Goal: Task Accomplishment & Management: Use online tool/utility

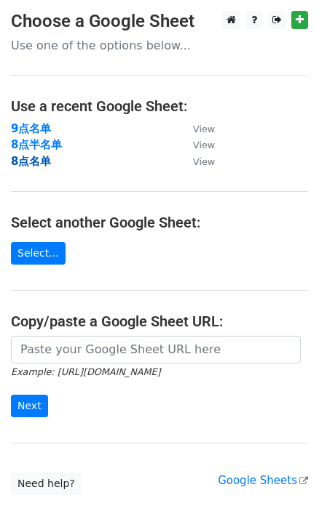
click at [39, 156] on strong "8点名单" at bounding box center [31, 161] width 40 height 13
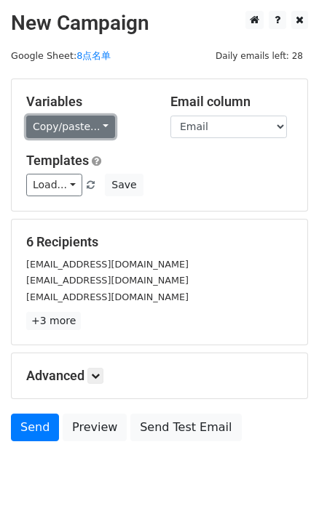
click at [84, 126] on link "Copy/paste..." at bounding box center [70, 127] width 89 height 23
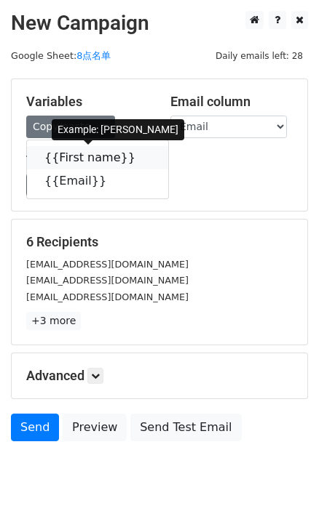
drag, startPoint x: 131, startPoint y: 154, endPoint x: 13, endPoint y: 138, distance: 118.9
click at [139, 154] on icon at bounding box center [145, 157] width 12 height 12
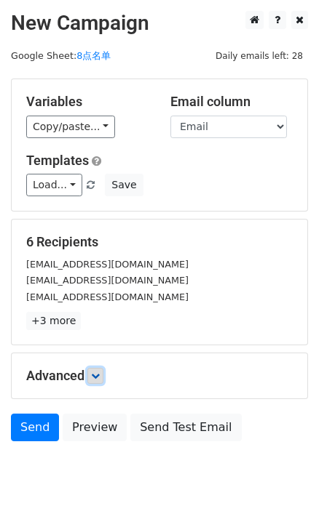
click at [100, 378] on icon at bounding box center [95, 376] width 9 height 9
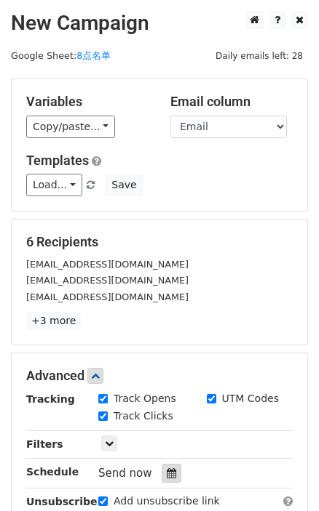
click at [167, 468] on icon at bounding box center [171, 473] width 9 height 10
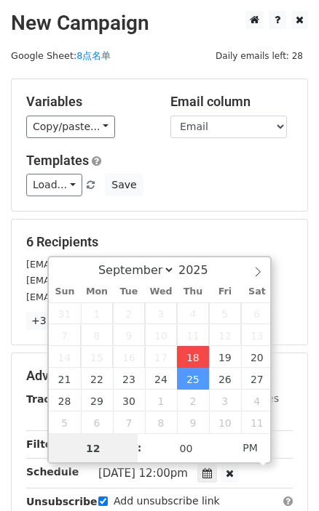
type input "2025-09-18 16:19"
type input "04"
type input "19"
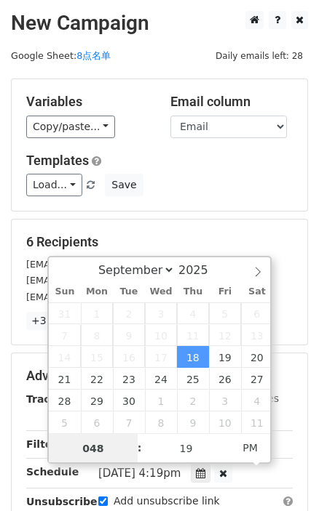
drag, startPoint x: 103, startPoint y: 451, endPoint x: 127, endPoint y: 462, distance: 26.4
click at [73, 453] on input "048" at bounding box center [93, 448] width 89 height 29
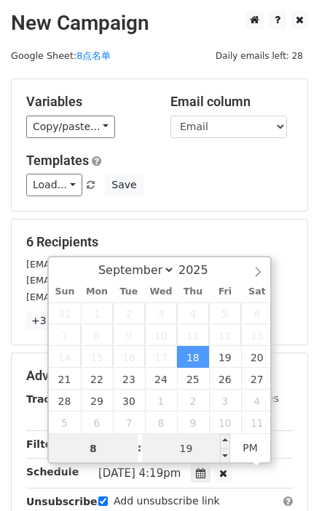
type input "8"
type input "2025-09-18 20:19"
type input "08"
click at [192, 446] on input "19" at bounding box center [186, 448] width 89 height 29
type input "0"
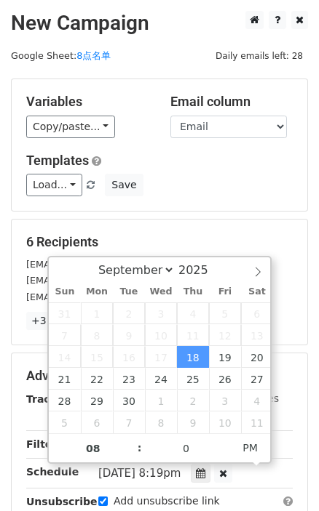
type input "2025-09-18 20:00"
click at [213, 181] on div "Load... No templates saved Save" at bounding box center [159, 185] width 288 height 23
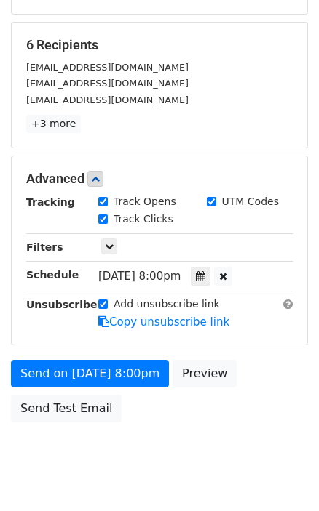
scroll to position [198, 0]
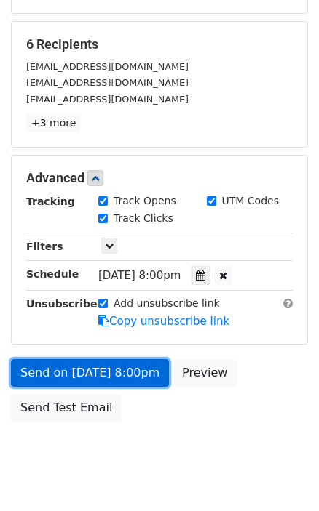
click at [142, 378] on link "Send on Sep 18 at 8:00pm" at bounding box center [90, 373] width 158 height 28
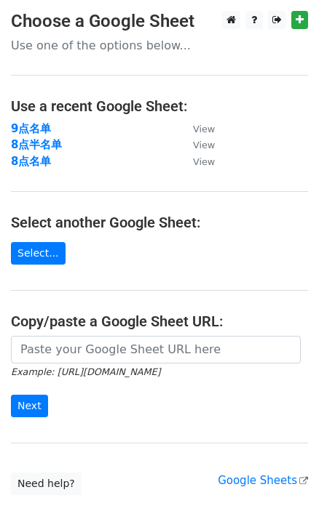
click at [48, 137] on td "8点半名单" at bounding box center [94, 145] width 167 height 17
click at [49, 142] on strong "8点半名单" at bounding box center [36, 144] width 51 height 13
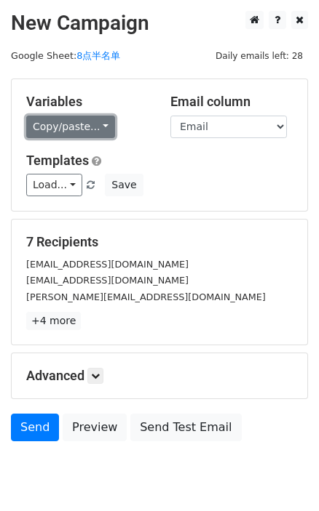
click at [92, 128] on link "Copy/paste..." at bounding box center [70, 127] width 89 height 23
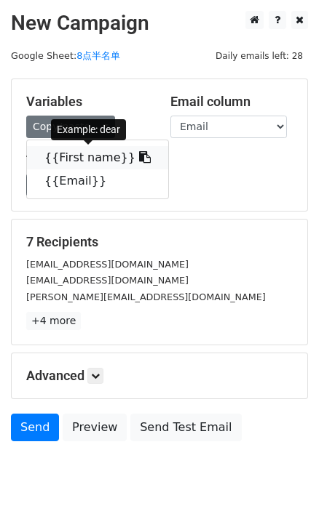
click at [139, 158] on icon at bounding box center [145, 157] width 12 height 12
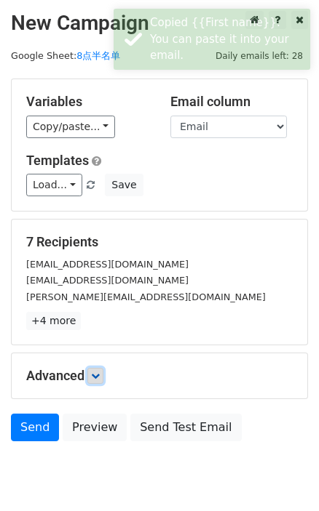
click at [95, 376] on icon at bounding box center [95, 376] width 9 height 9
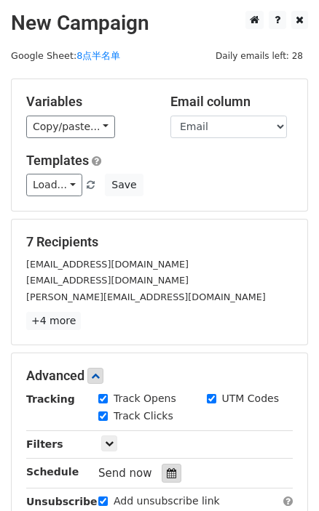
click at [171, 476] on icon at bounding box center [171, 473] width 9 height 10
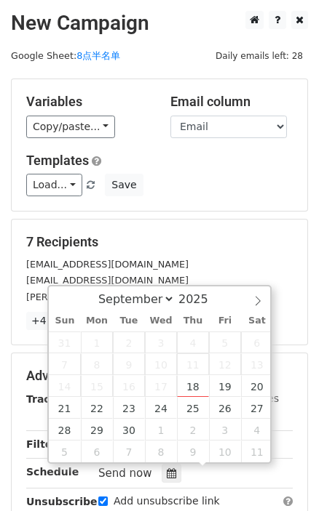
click at [199, 373] on span "11" at bounding box center [193, 365] width 32 height 22
type input "[DATE] 16:19"
type input "04"
type input "19"
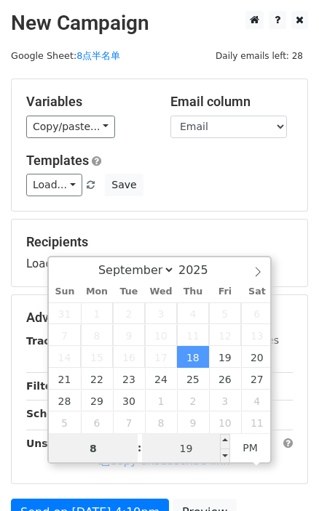
type input "8"
type input "[DATE] 20:19"
type input "08"
click at [185, 445] on input "19" at bounding box center [186, 448] width 89 height 29
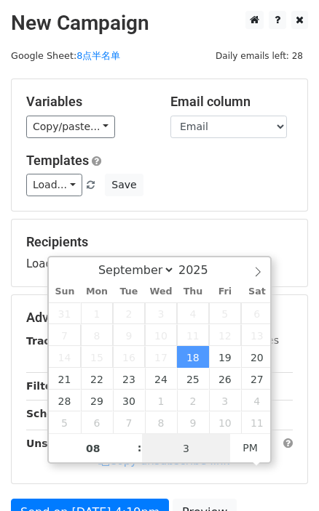
type input "30"
type input "[DATE] 20:30"
click at [222, 223] on div "Recipients Loading..." at bounding box center [159, 253] width 295 height 67
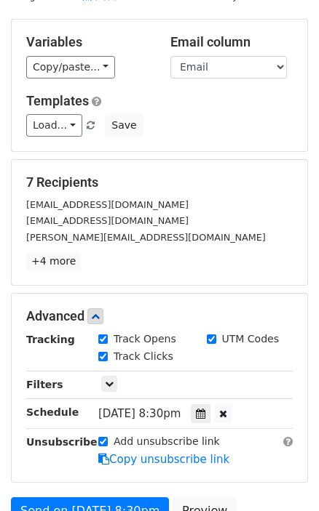
scroll to position [132, 0]
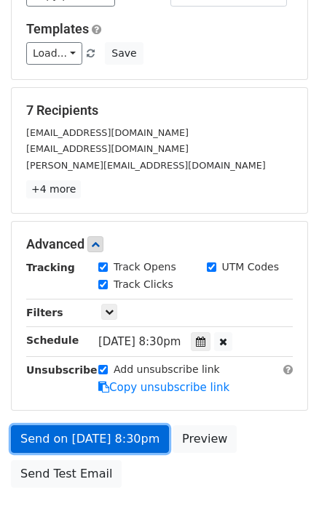
click at [105, 429] on link "Send on [DATE] 8:30pm" at bounding box center [90, 440] width 158 height 28
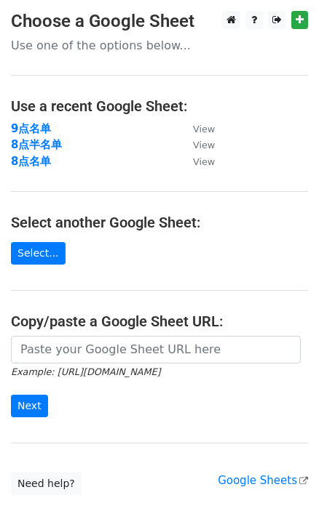
click at [24, 121] on td "9点名单" at bounding box center [94, 129] width 167 height 17
click at [25, 122] on strong "9点名单" at bounding box center [31, 128] width 40 height 13
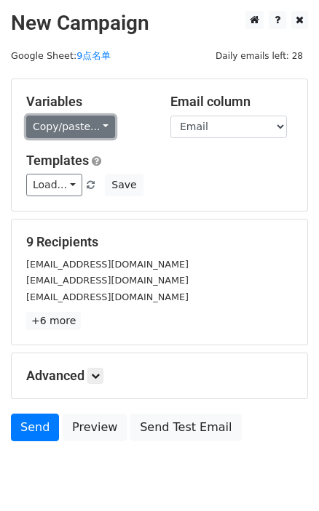
click at [85, 136] on link "Copy/paste..." at bounding box center [70, 127] width 89 height 23
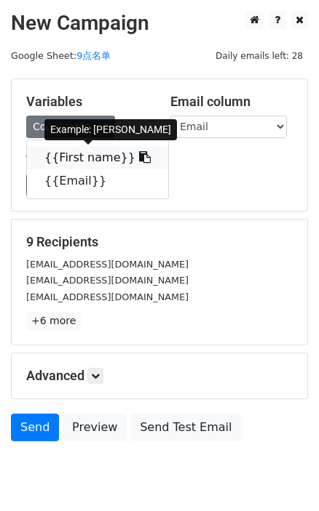
click at [139, 157] on icon at bounding box center [145, 157] width 12 height 12
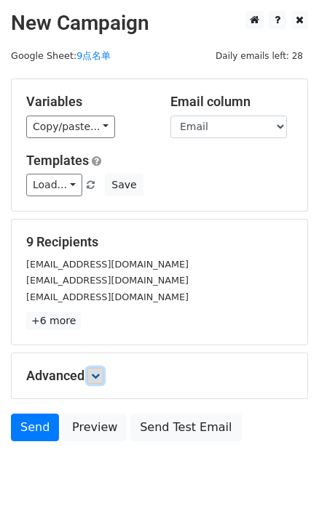
click at [100, 373] on icon at bounding box center [95, 376] width 9 height 9
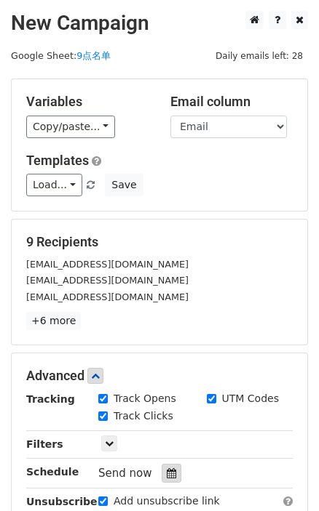
click at [162, 469] on div at bounding box center [171, 473] width 20 height 19
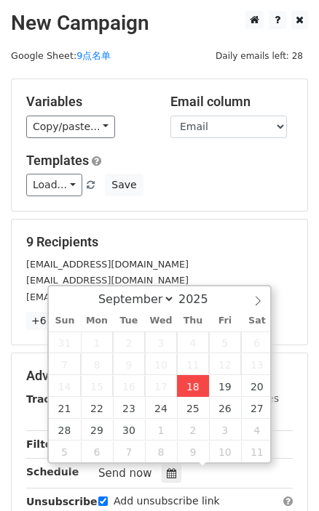
type input "2025-09-18 16:20"
type input "04"
type input "20"
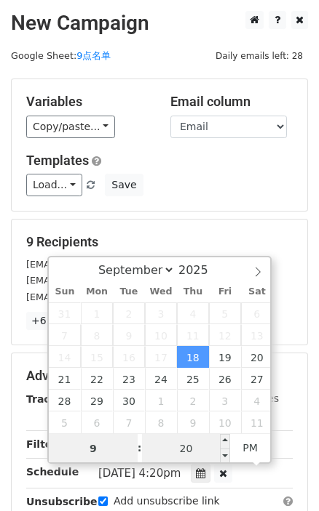
type input "9"
type input "2025-09-18 21:20"
type input "09"
click at [180, 452] on input "20" at bounding box center [186, 448] width 89 height 29
type input "0"
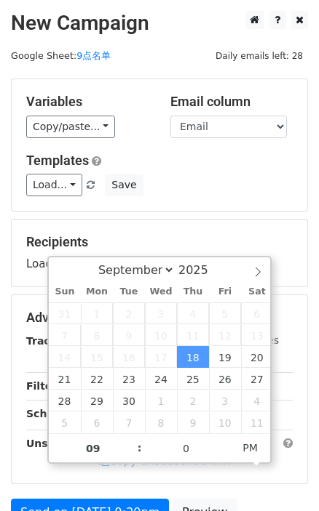
type input "2025-09-18 21:00"
click at [234, 196] on div "Variables Copy/paste... {{First name}} {{Email}} Email column First name Email …" at bounding box center [159, 145] width 295 height 132
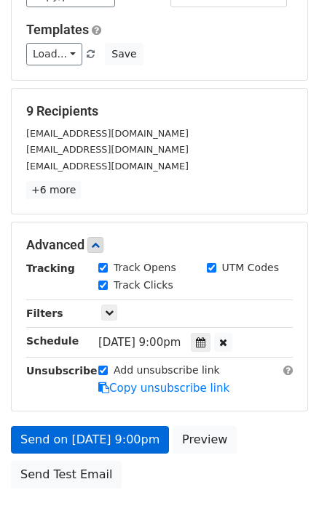
scroll to position [132, 0]
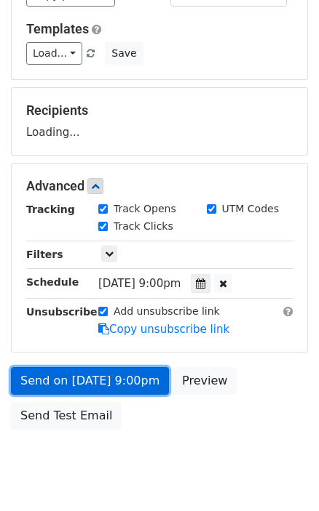
click at [136, 381] on link "Send on Sep 18 at 9:00pm" at bounding box center [90, 381] width 158 height 28
